Goal: Find contact information: Find contact information

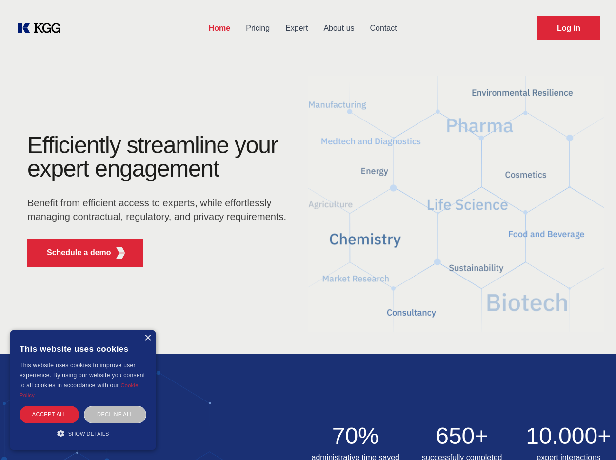
click at [308, 230] on div "Efficiently streamline your expert engagement Benefit from efficient access to …" at bounding box center [160, 204] width 297 height 141
click at [73, 253] on p "Schedule a demo" at bounding box center [79, 253] width 64 height 12
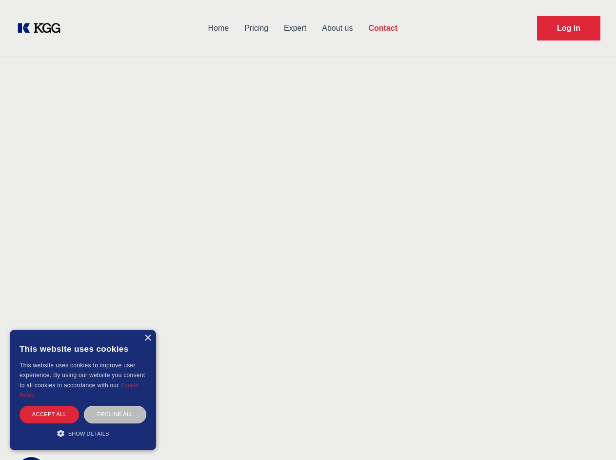
click at [147, 338] on div "× This website uses cookies This website uses cookies to improve user experienc…" at bounding box center [83, 390] width 146 height 121
click at [49, 414] on div "Accept all" at bounding box center [50, 414] width 60 height 17
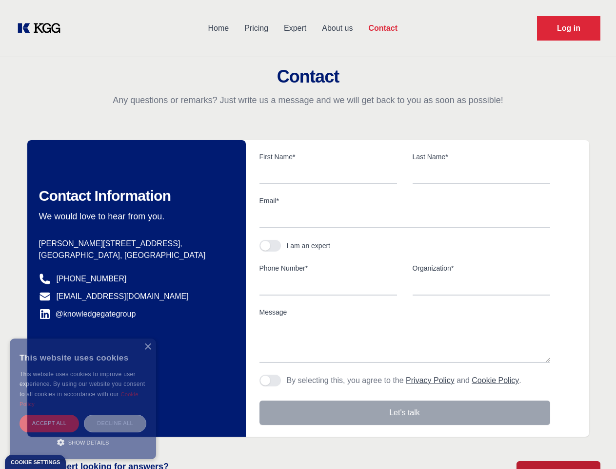
click at [115, 414] on div "Decline all" at bounding box center [115, 422] width 62 height 17
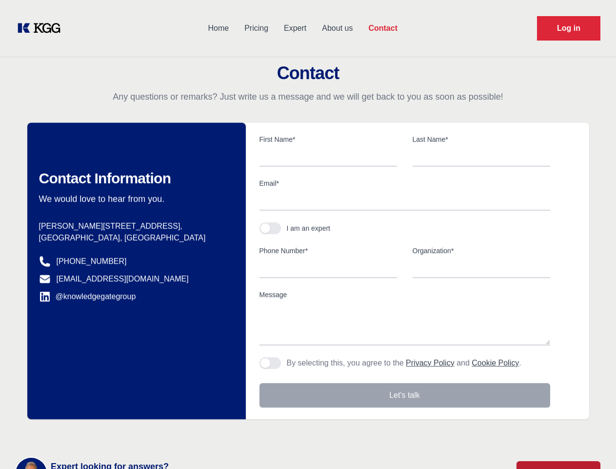
click at [83, 433] on main "Contact Any questions or remarks? Just write us a message and we will get back …" at bounding box center [308, 254] width 616 height 508
